Goal: Find specific page/section: Find specific page/section

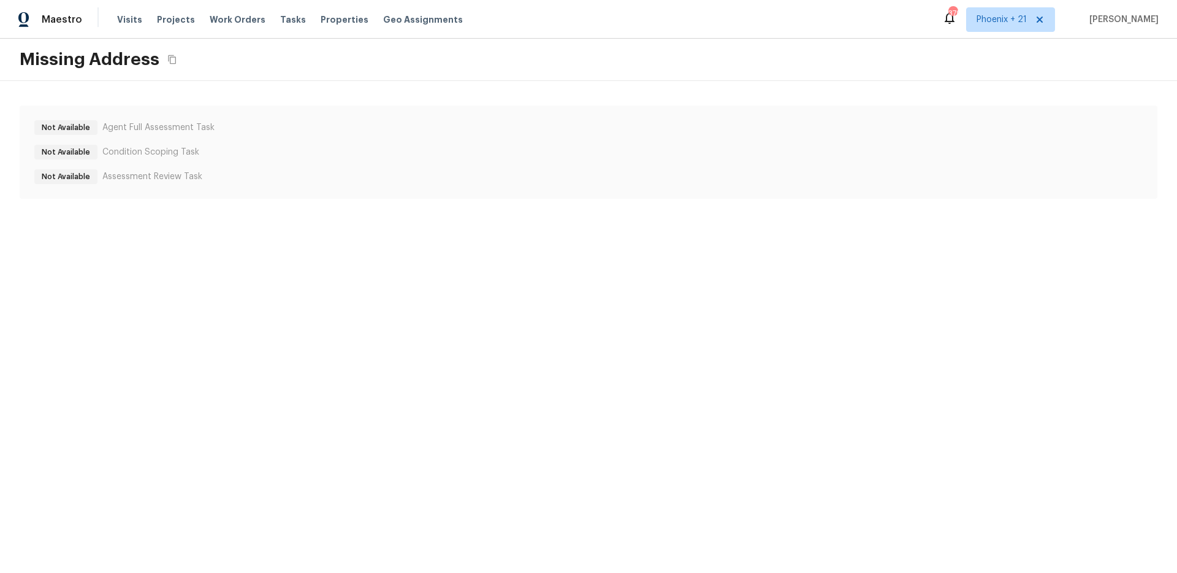
click at [191, 223] on html "Maestro Visits Projects Work Orders Tasks Properties Geo Assignments 379 Phoeni…" at bounding box center [588, 111] width 1177 height 223
